Goal: Use online tool/utility

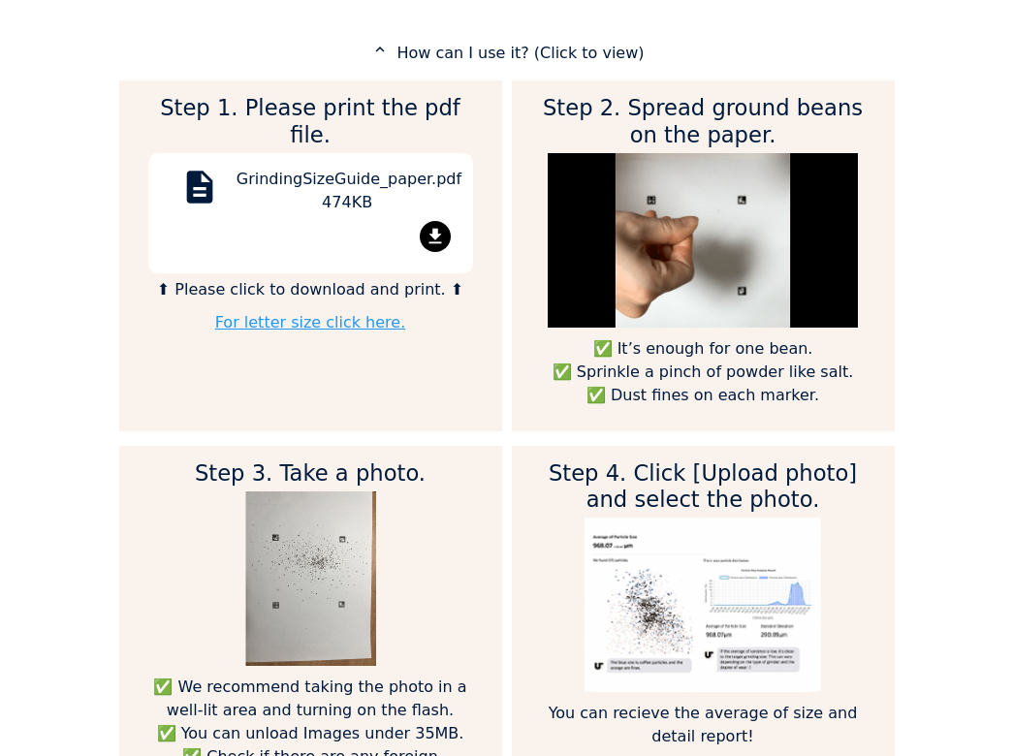
scroll to position [2188, 776]
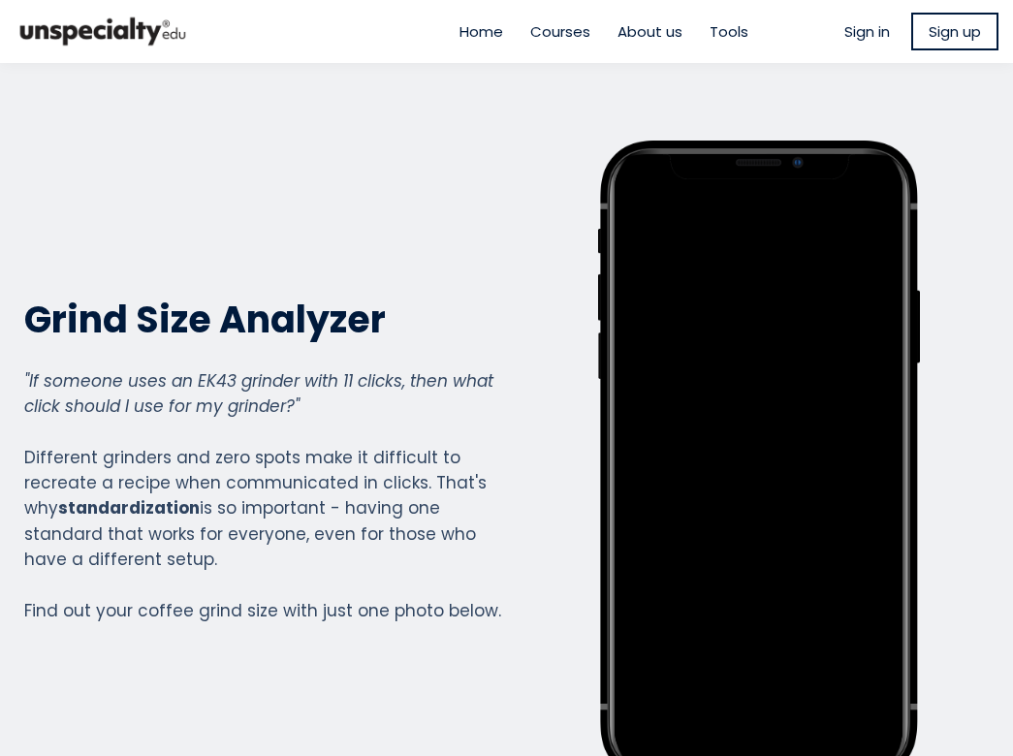
scroll to position [2566, 776]
